Goal: Navigation & Orientation: Find specific page/section

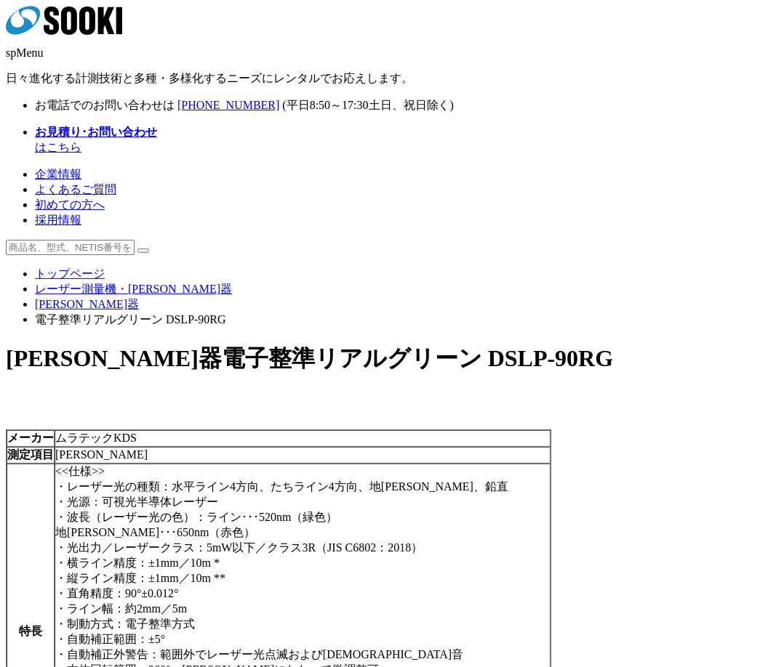
click at [406, 267] on ul "トップページ レーザー測量機・墨出器 墨出器 電子整準リアルグリーン DSLP-90RG" at bounding box center [380, 297] width 748 height 61
click at [52, 267] on link "トップページ" at bounding box center [70, 273] width 70 height 12
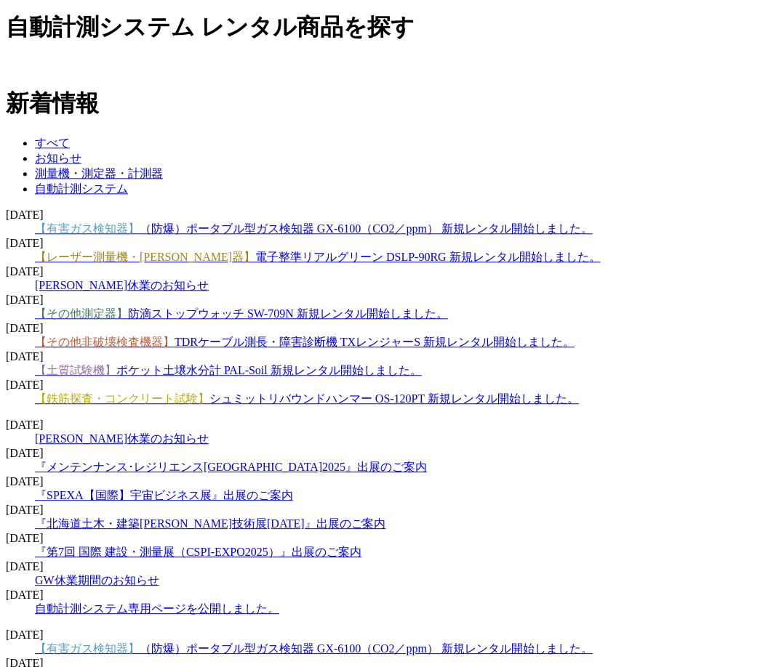
scroll to position [1260, 0]
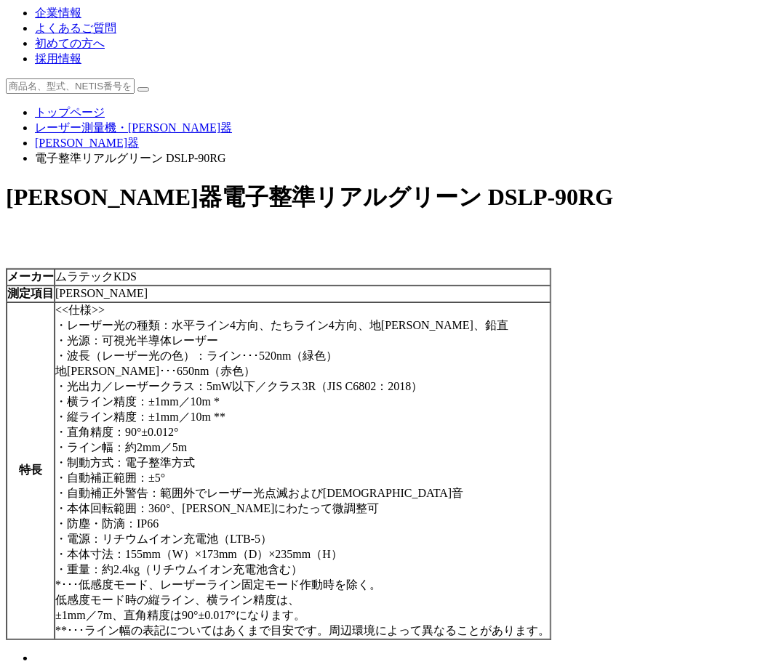
scroll to position [81, 0]
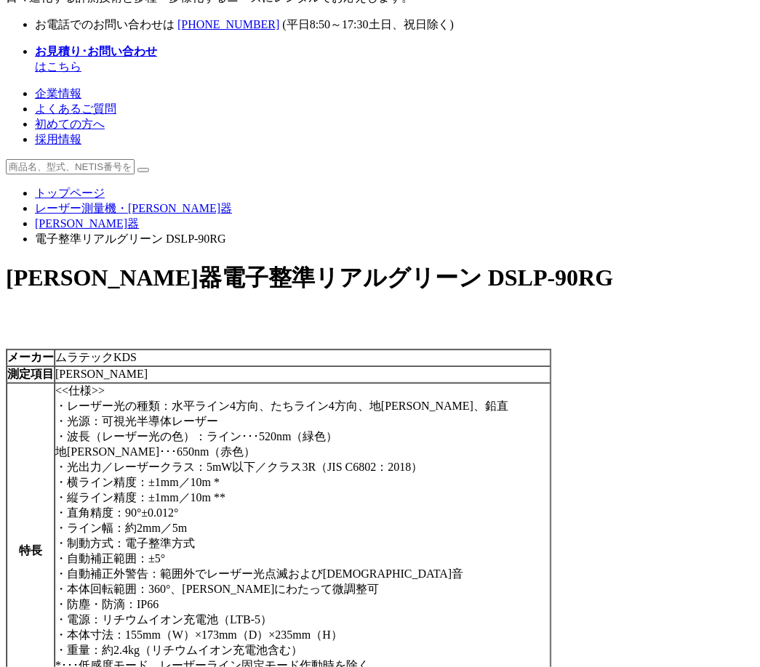
drag, startPoint x: 541, startPoint y: 156, endPoint x: 533, endPoint y: 156, distance: 8.0
click at [541, 310] on div at bounding box center [380, 317] width 748 height 15
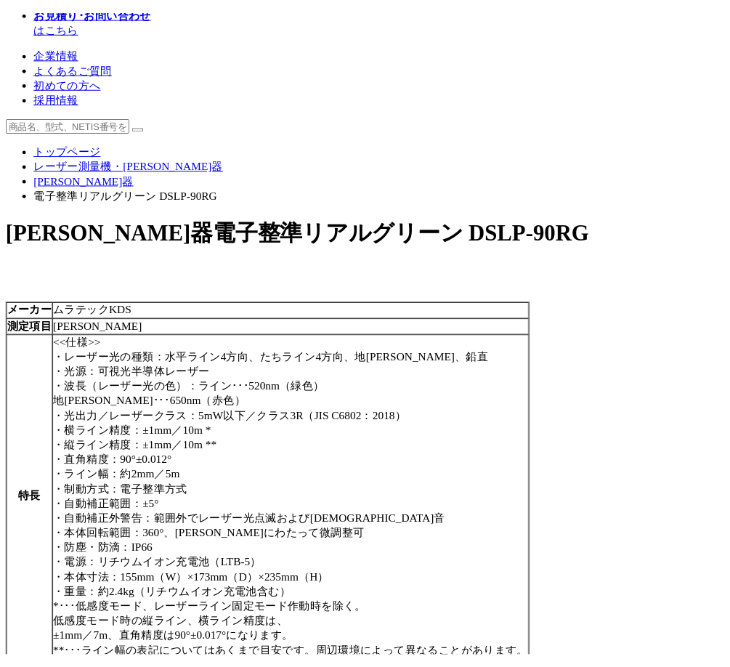
scroll to position [129, 0]
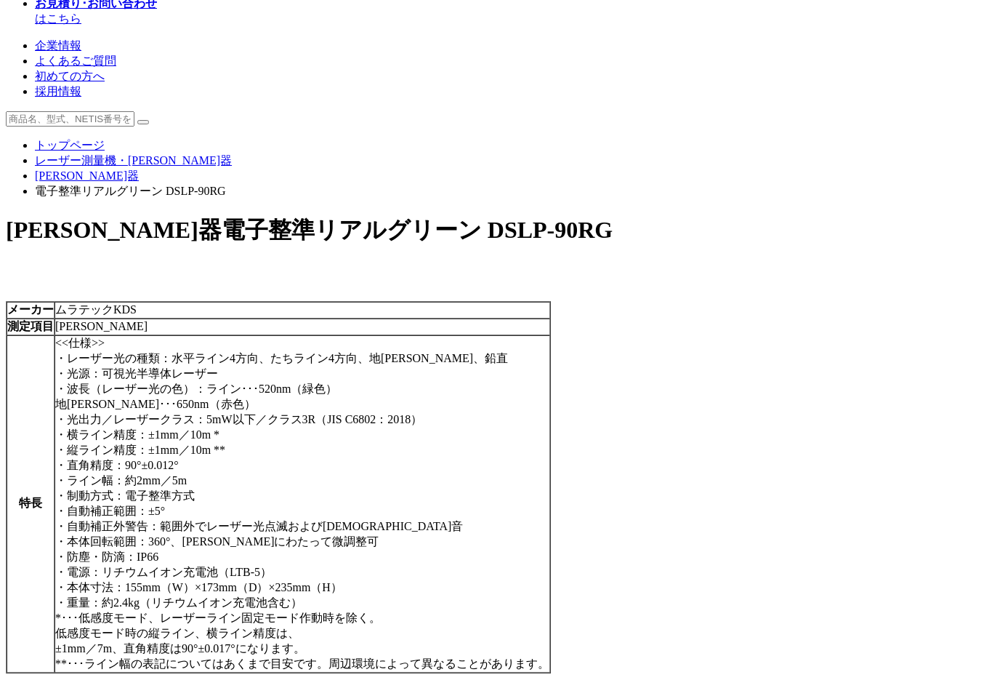
click at [550, 318] on td "[PERSON_NAME]" at bounding box center [303, 326] width 496 height 17
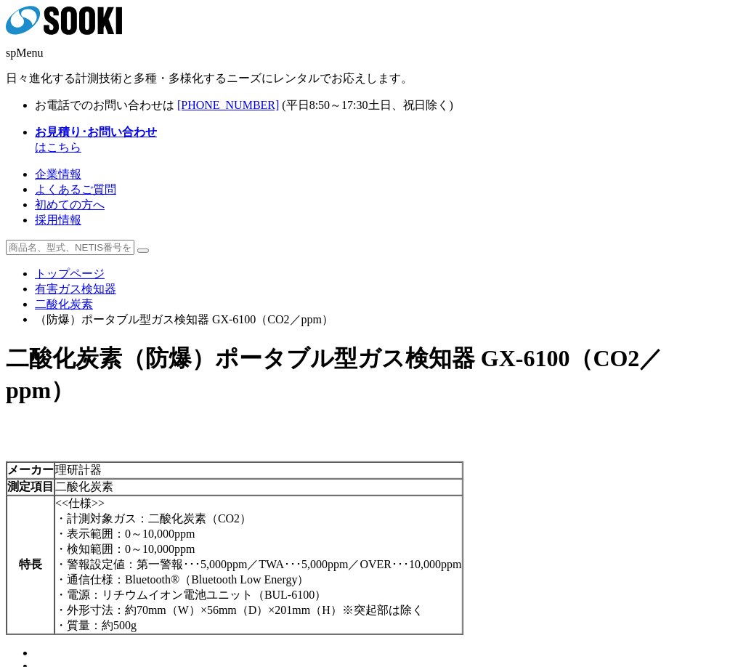
click link "トップページ"
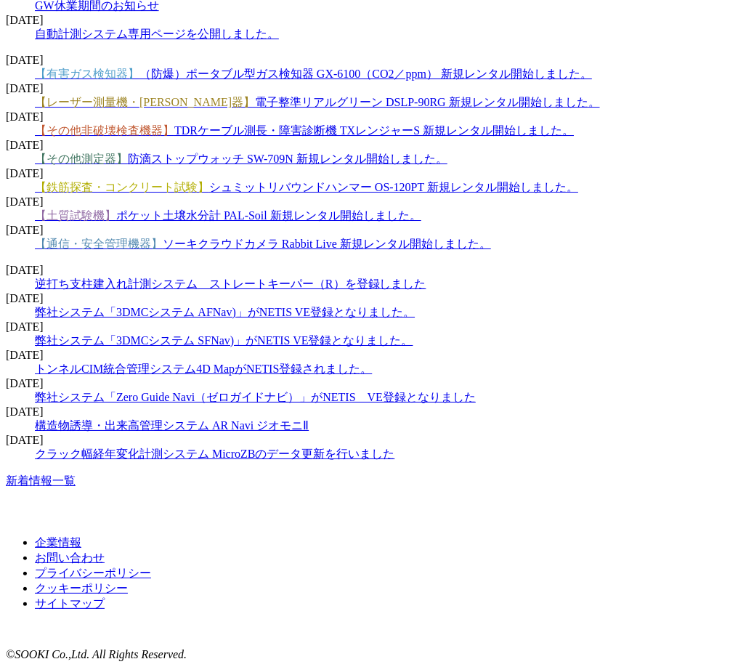
scroll to position [2382, 0]
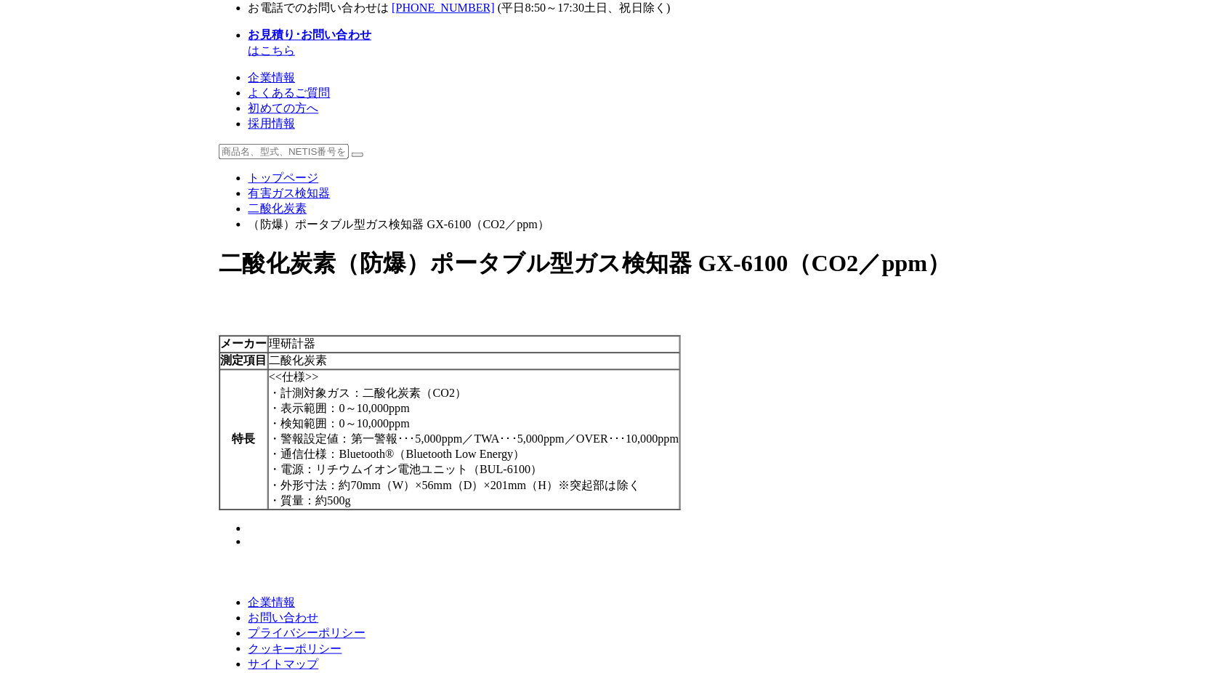
scroll to position [92, 0]
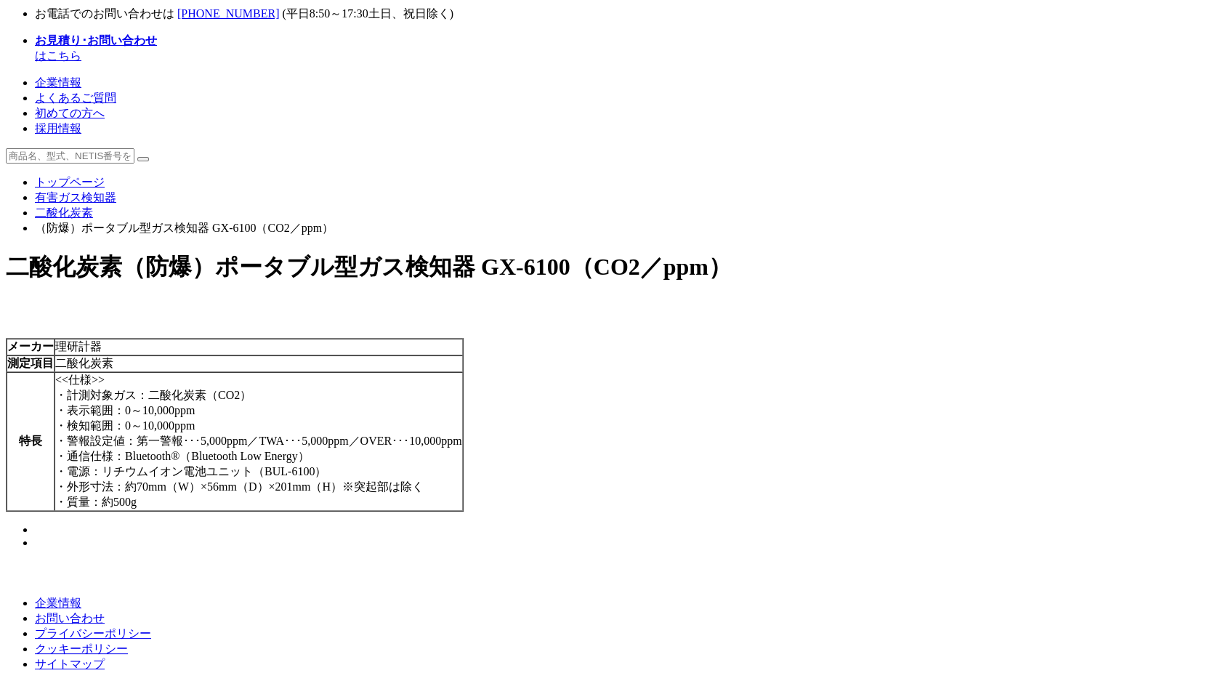
click at [105, 176] on link "トップページ" at bounding box center [70, 182] width 70 height 12
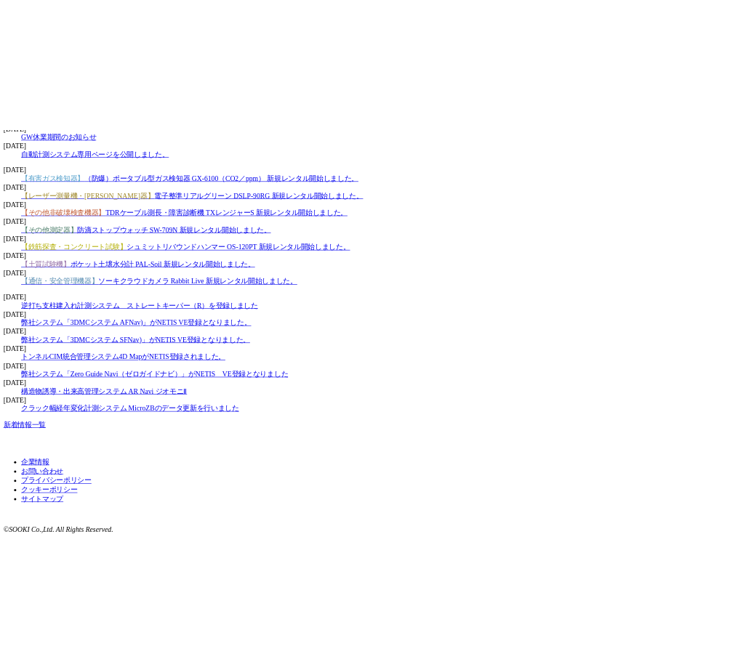
scroll to position [2494, 0]
